Goal: Find specific page/section: Find specific page/section

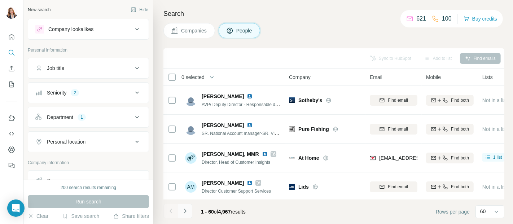
click at [184, 208] on icon "Navigate to next page" at bounding box center [184, 210] width 7 height 7
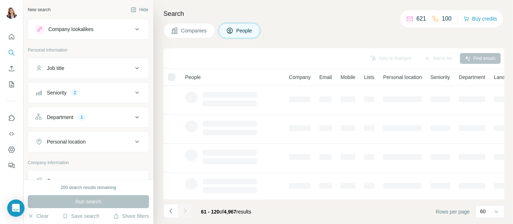
click at [184, 208] on div at bounding box center [185, 211] width 14 height 14
click at [184, 209] on div at bounding box center [185, 211] width 14 height 14
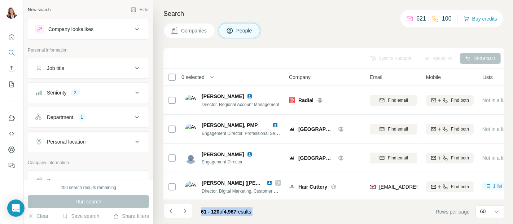
click at [184, 212] on icon "Navigate to next page" at bounding box center [184, 210] width 7 height 7
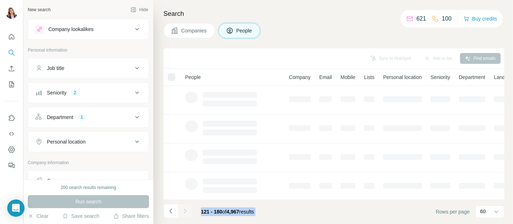
click at [184, 212] on div at bounding box center [185, 211] width 14 height 14
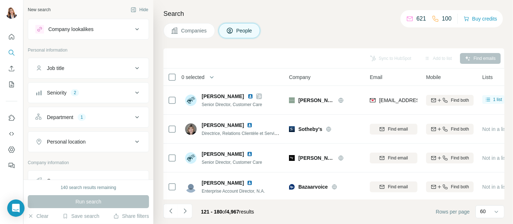
click at [184, 212] on icon "Navigate to next page" at bounding box center [184, 210] width 7 height 7
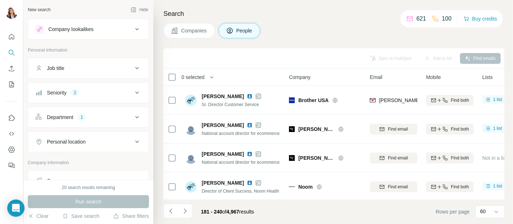
click at [184, 212] on icon "Navigate to next page" at bounding box center [184, 210] width 7 height 7
